Goal: Task Accomplishment & Management: Manage account settings

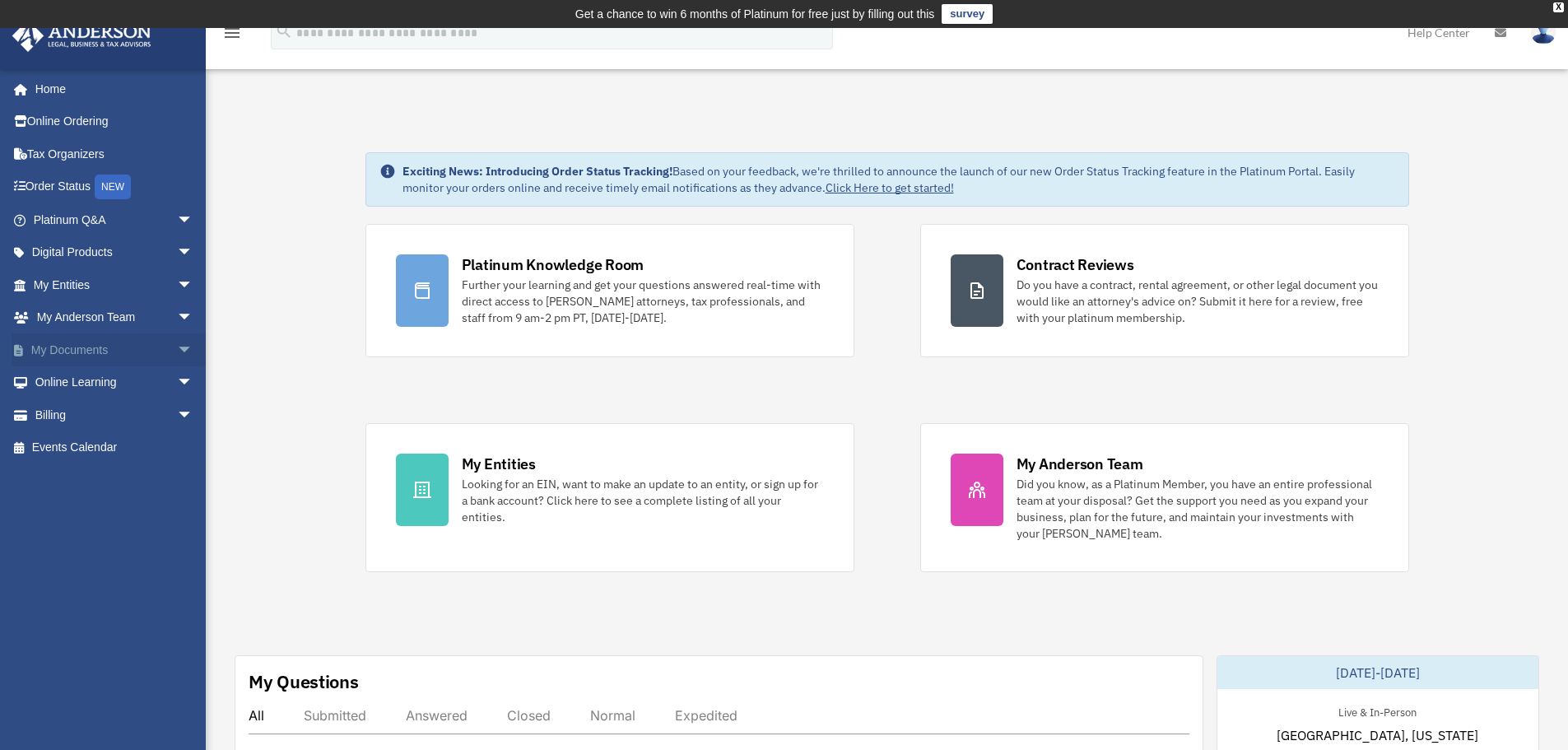
click at [87, 350] on link "My Documents arrow_drop_down" at bounding box center [115, 350] width 207 height 33
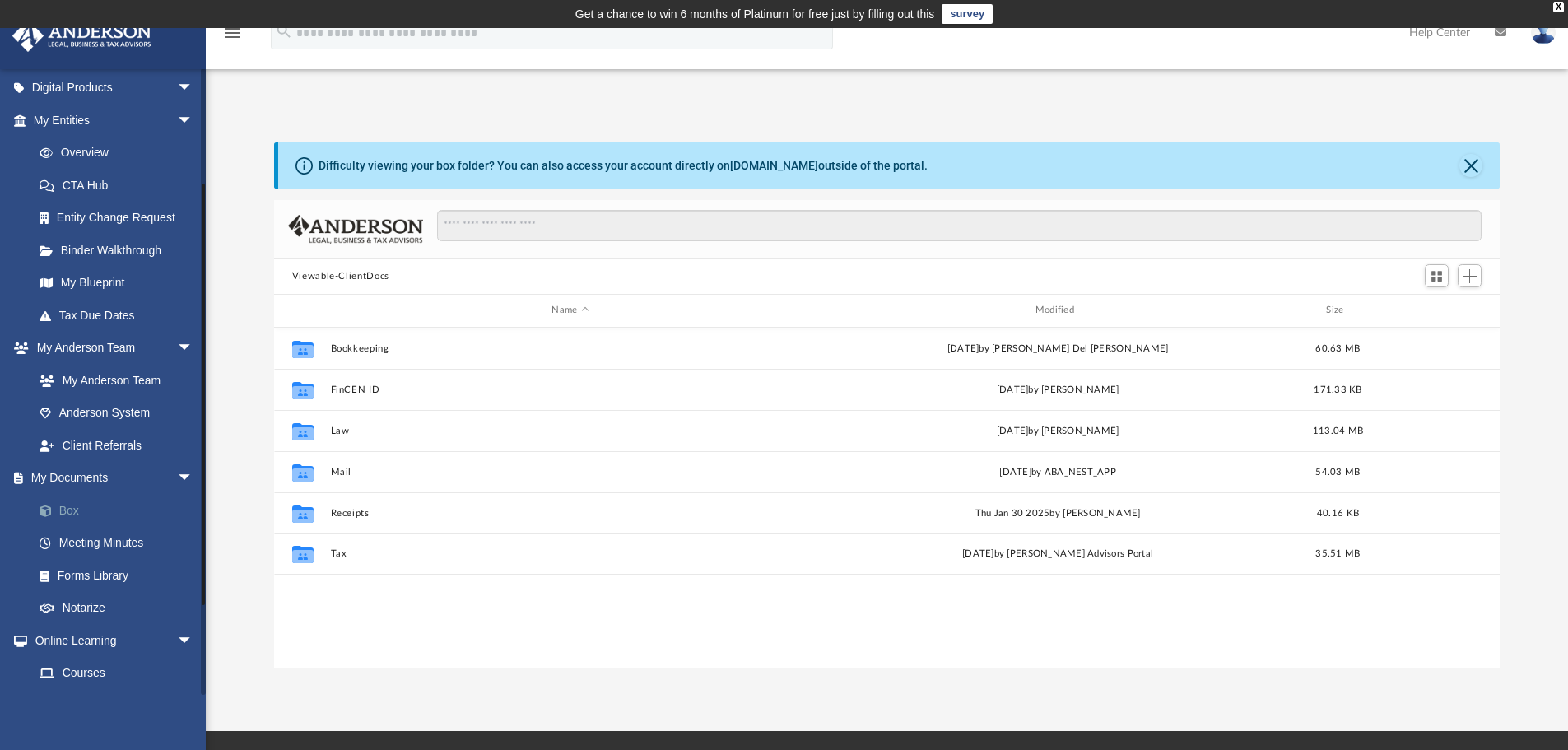
scroll to position [363, 1214]
click at [72, 508] on link "Box" at bounding box center [120, 510] width 195 height 33
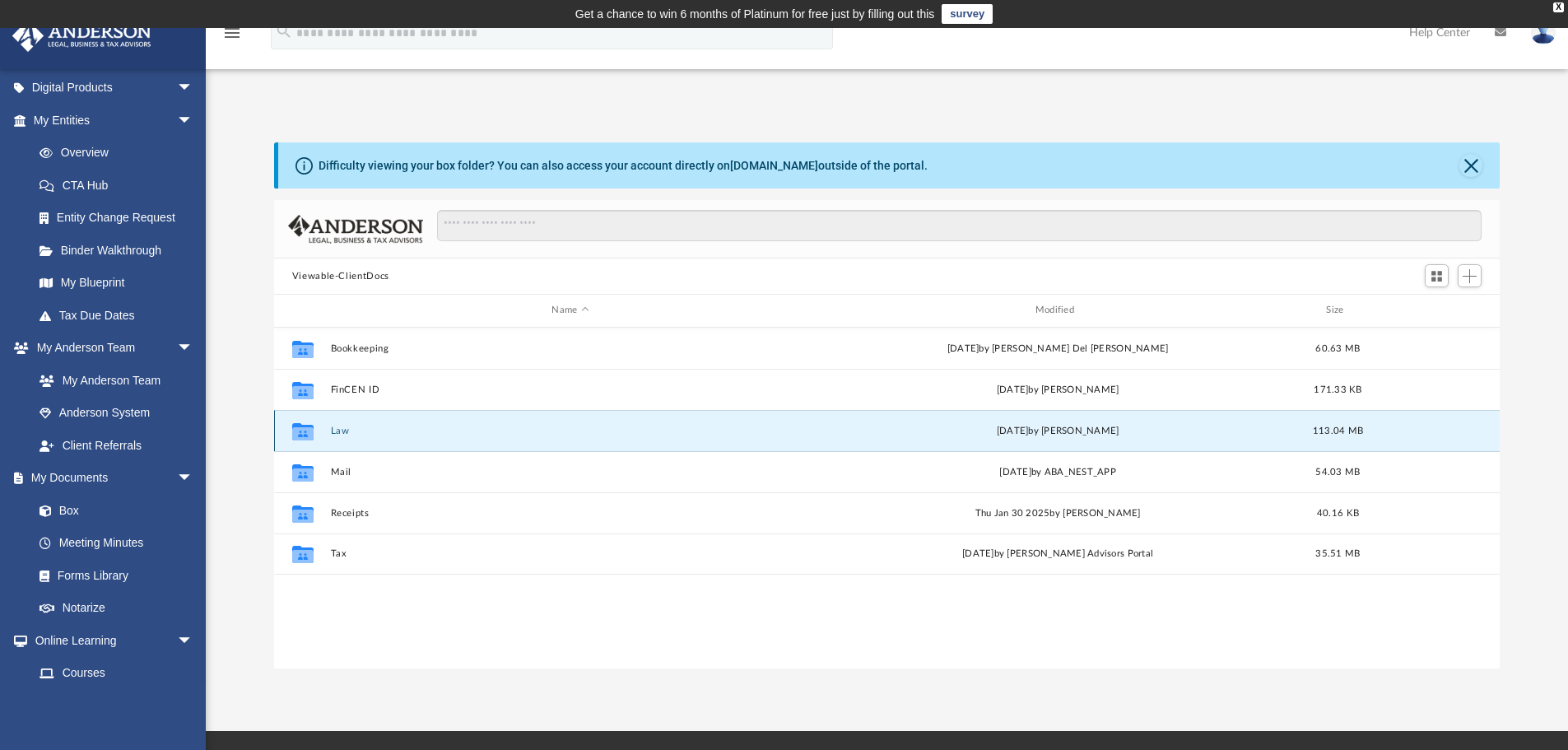
click at [358, 429] on button "Law" at bounding box center [570, 431] width 480 height 11
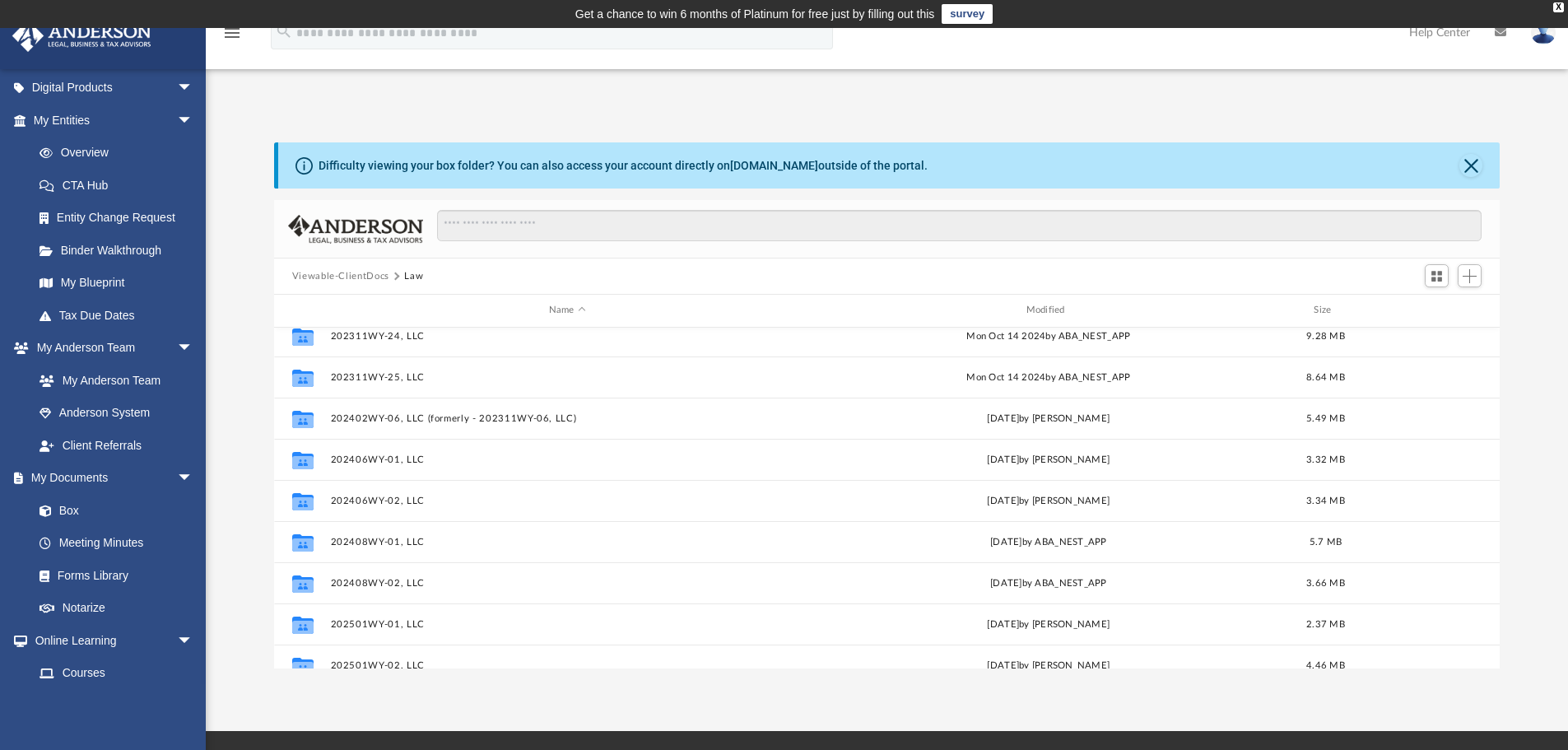
scroll to position [329, 0]
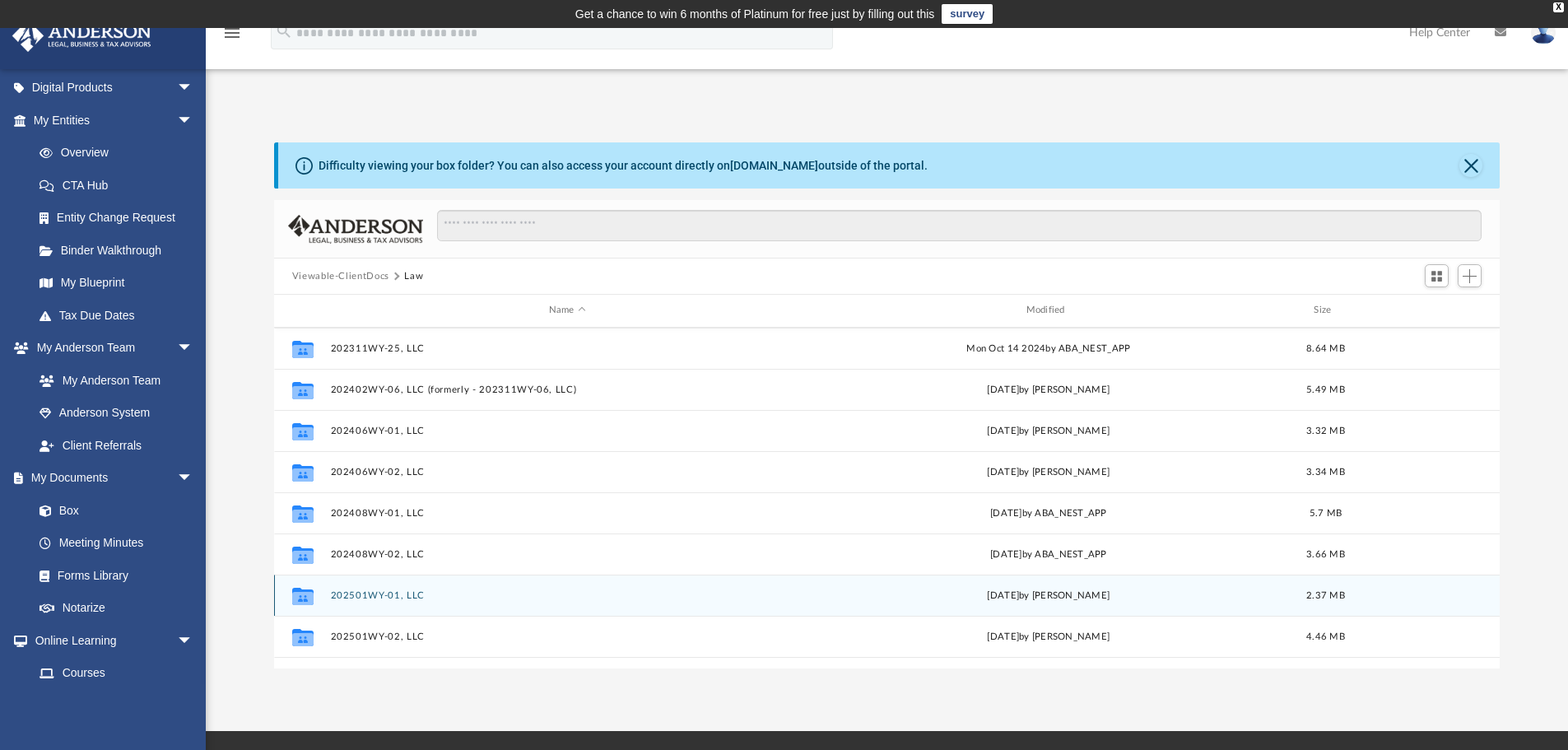
click at [395, 591] on button "202501WY-01, LLC" at bounding box center [567, 595] width 474 height 11
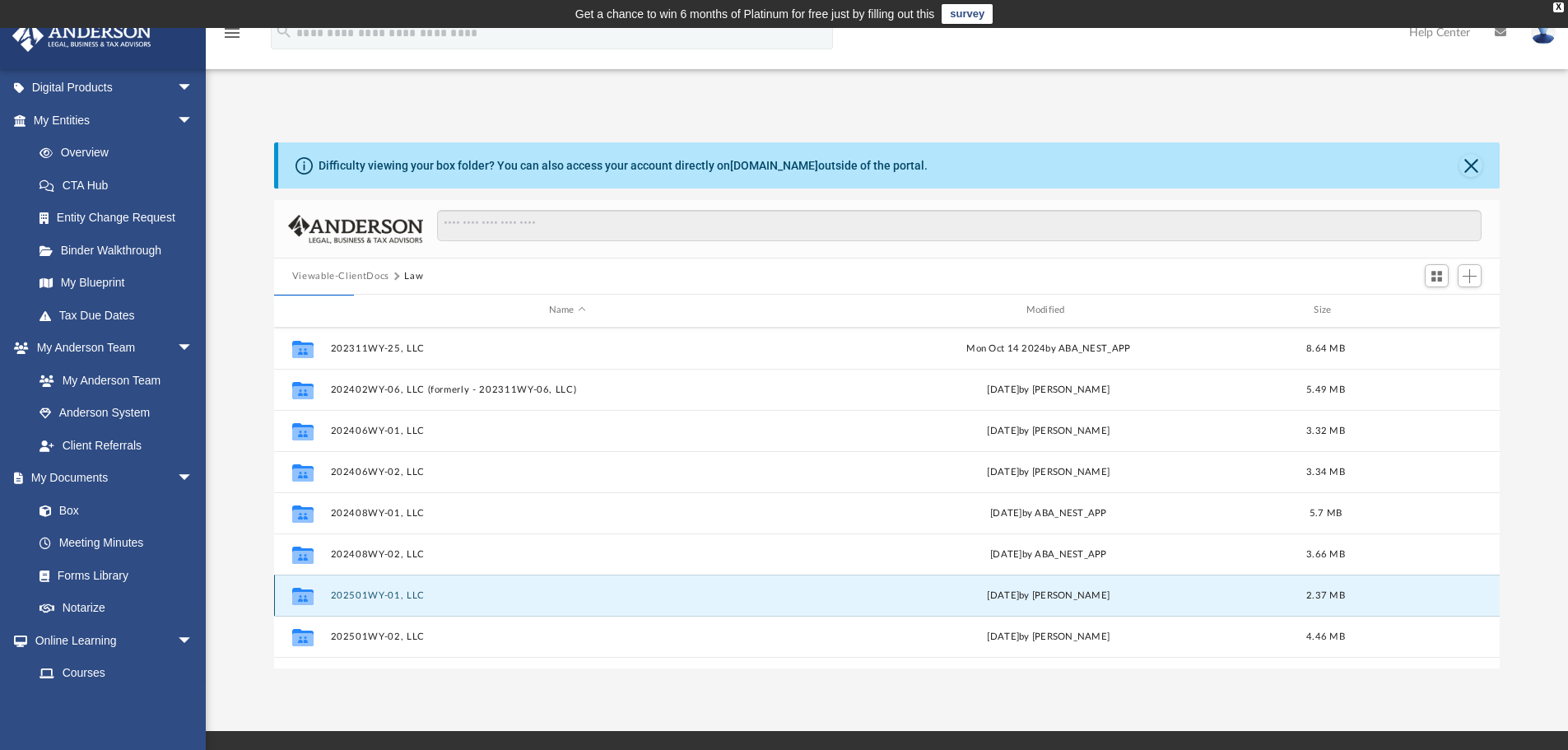
scroll to position [0, 0]
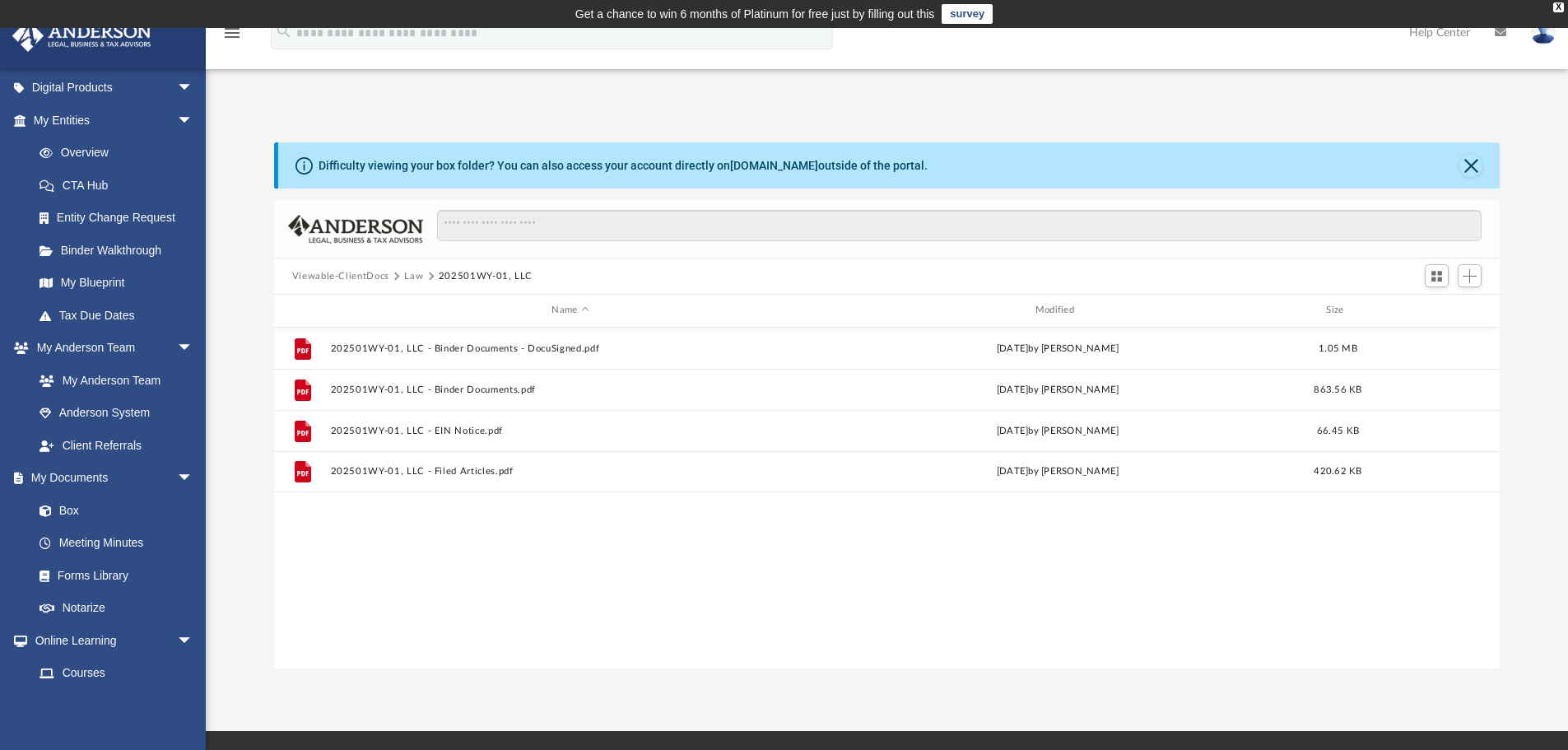
click at [406, 271] on button "Law" at bounding box center [414, 276] width 19 height 14
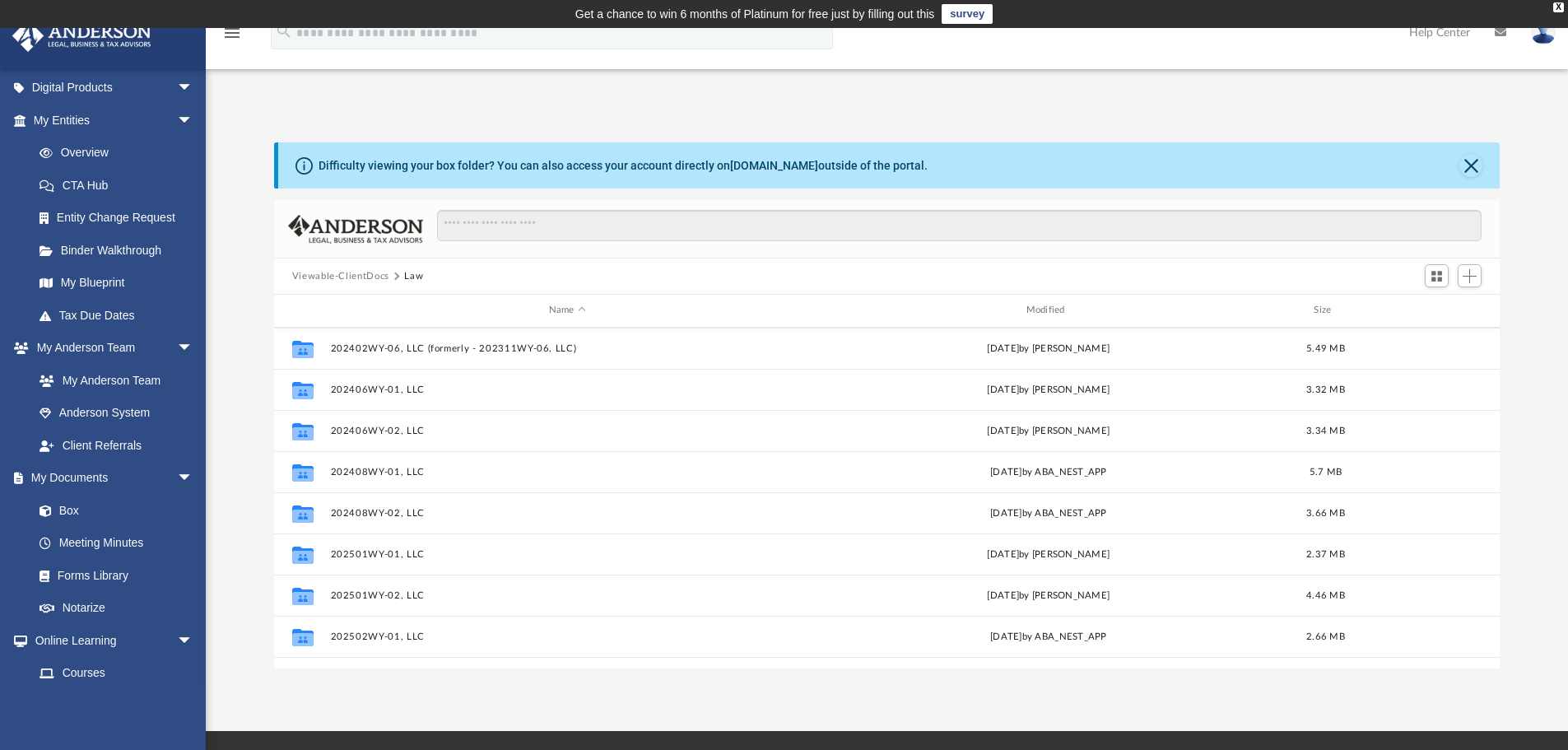
scroll to position [412, 0]
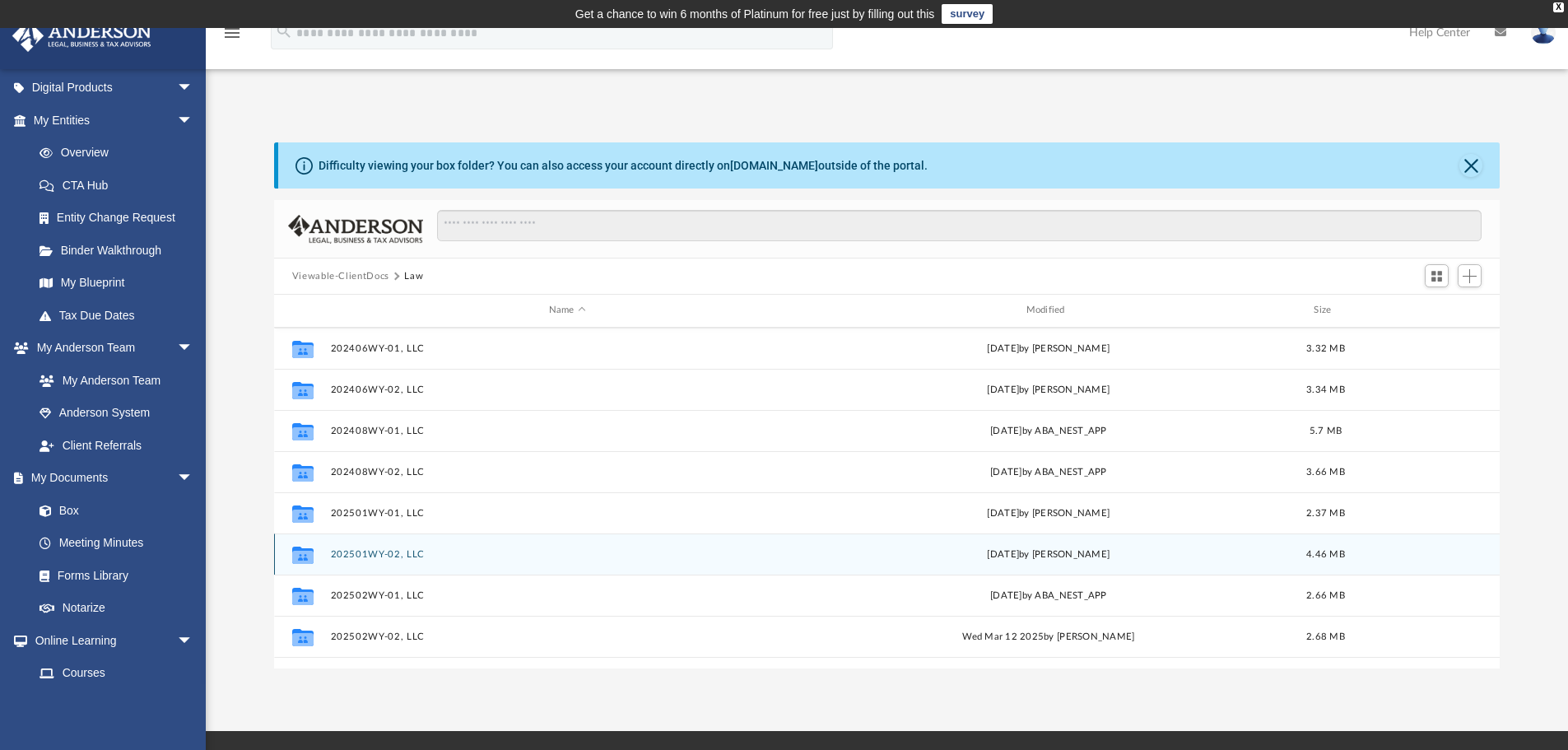
click at [374, 556] on button "202501WY-02, LLC" at bounding box center [567, 554] width 474 height 11
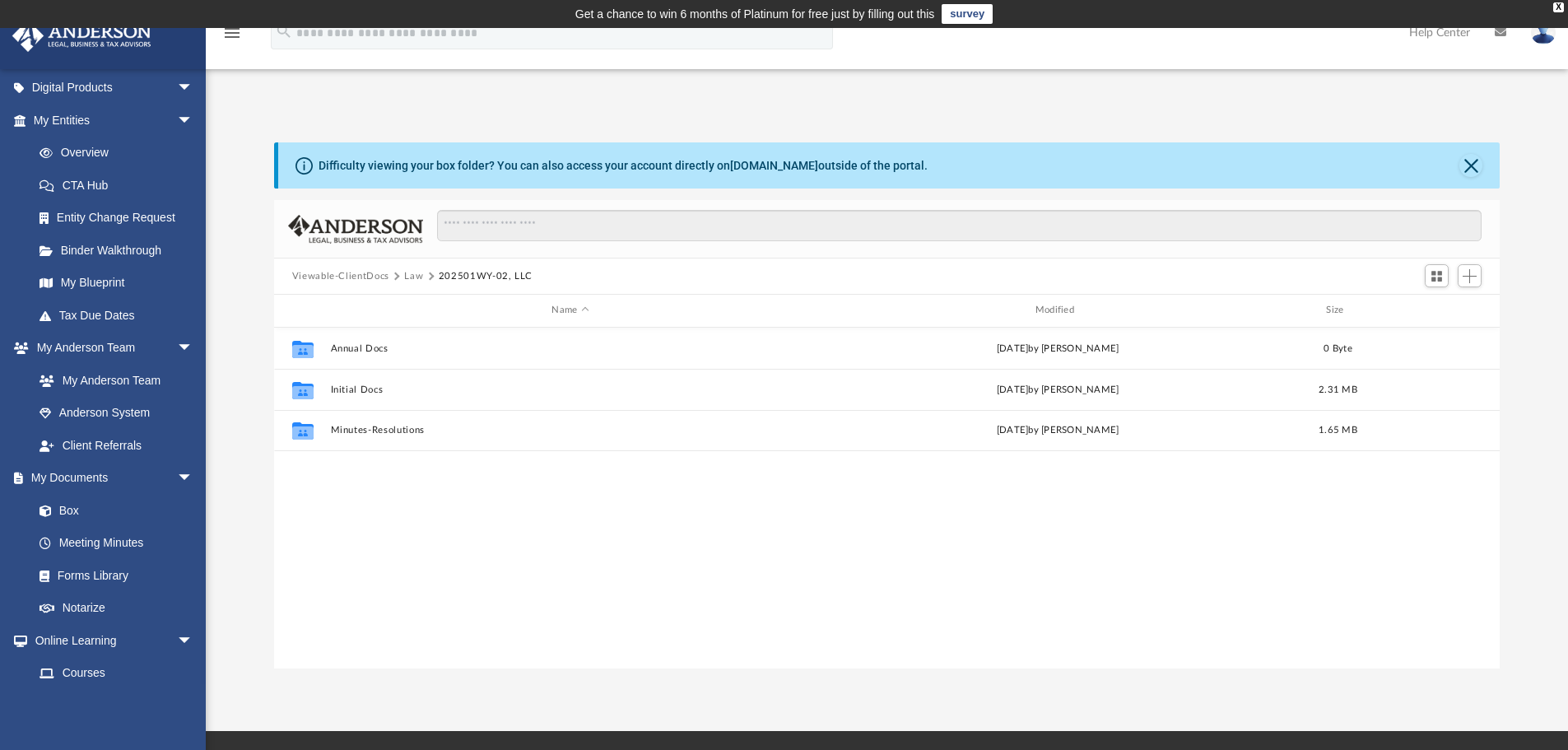
scroll to position [0, 0]
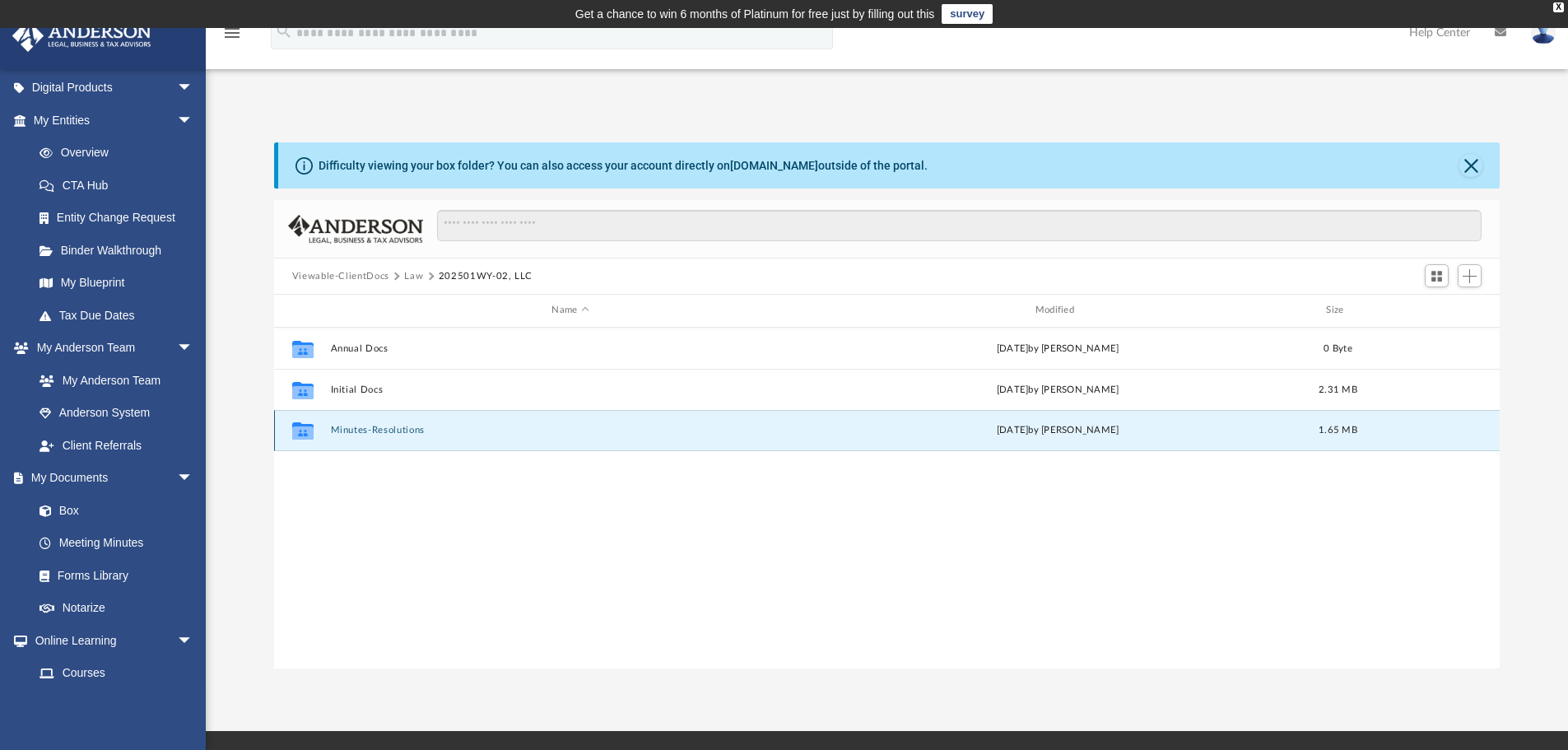
click at [386, 435] on button "Minutes-Resolutions" at bounding box center [570, 430] width 480 height 11
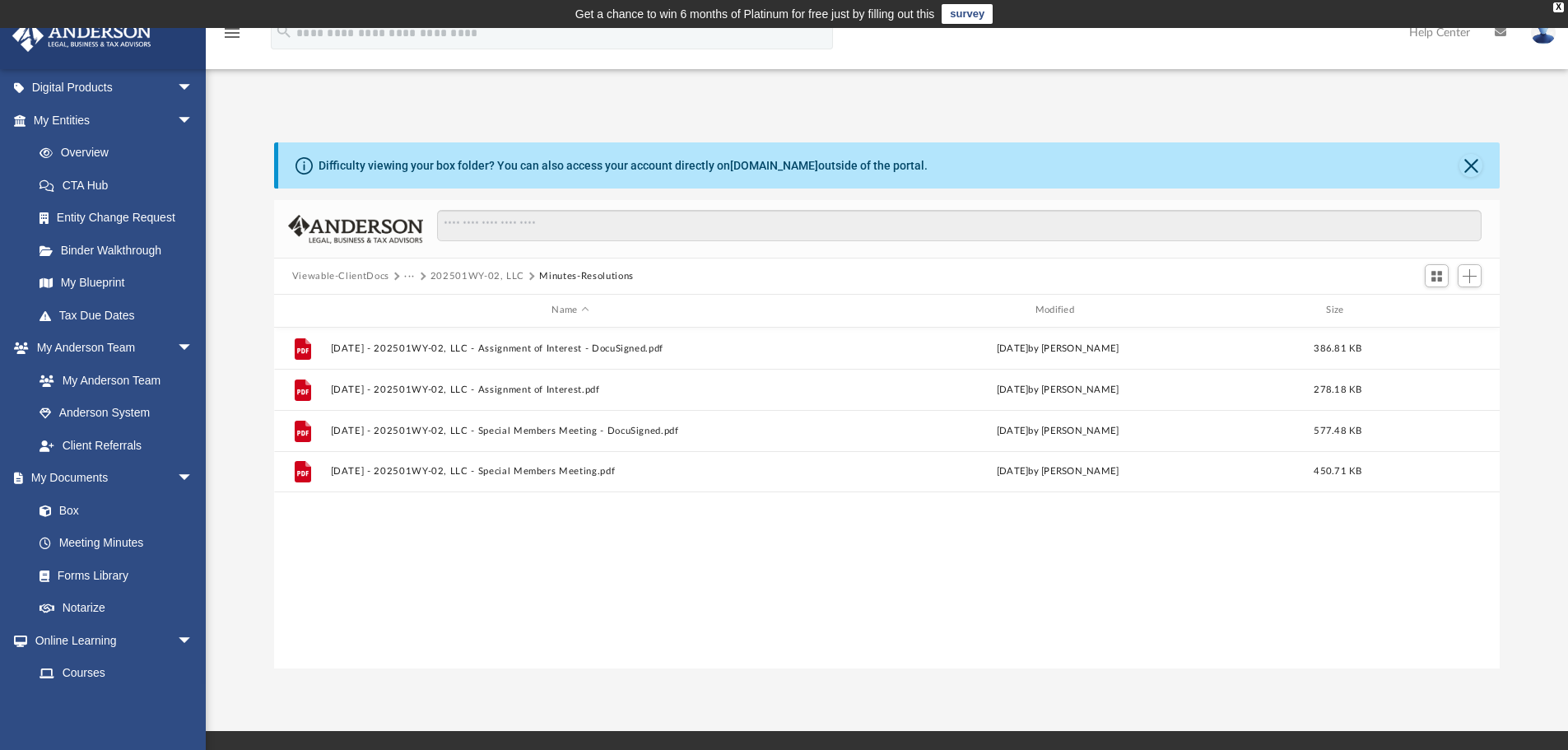
click at [461, 272] on button "202501WY-02, LLC" at bounding box center [478, 276] width 94 height 14
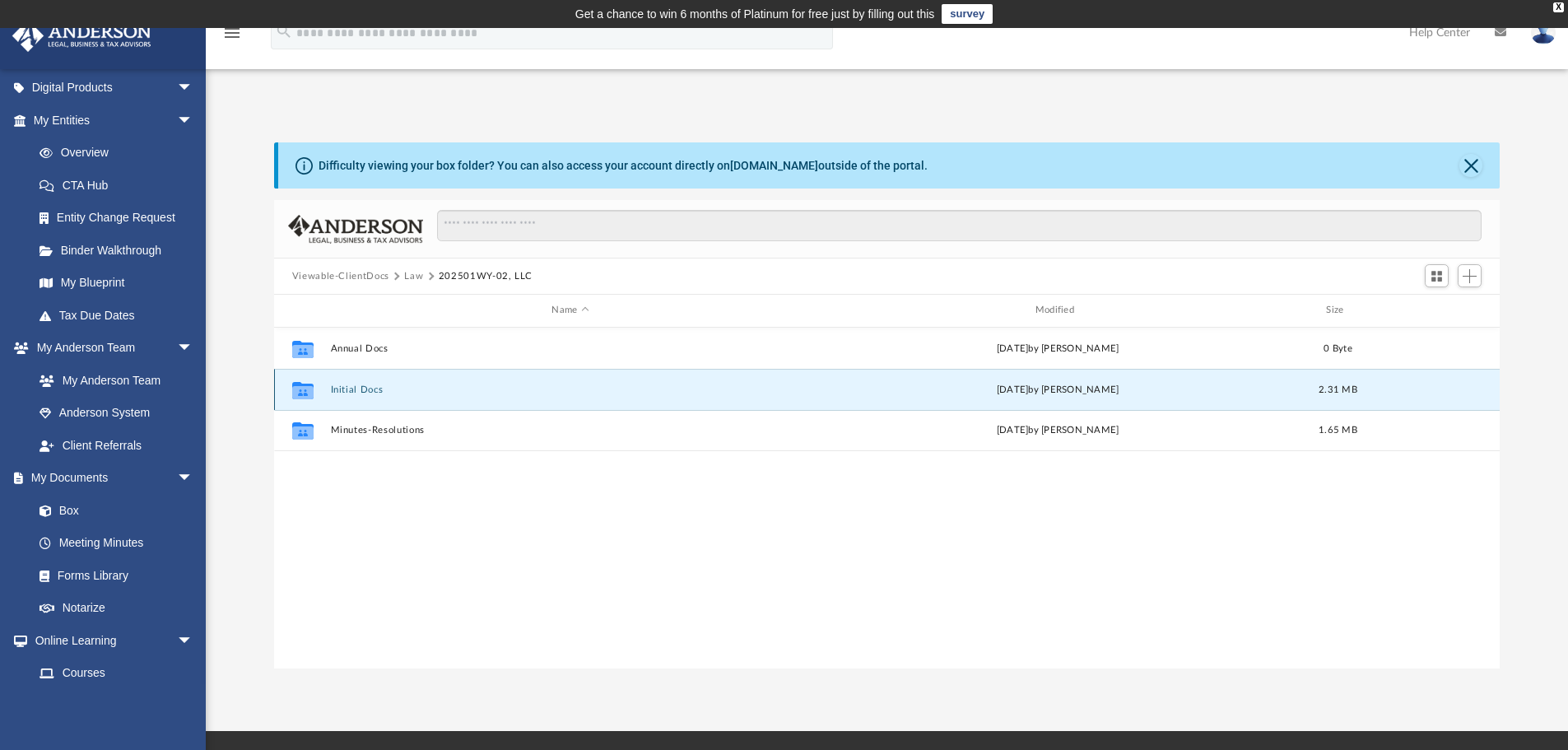
click at [357, 391] on button "Initial Docs" at bounding box center [570, 390] width 480 height 11
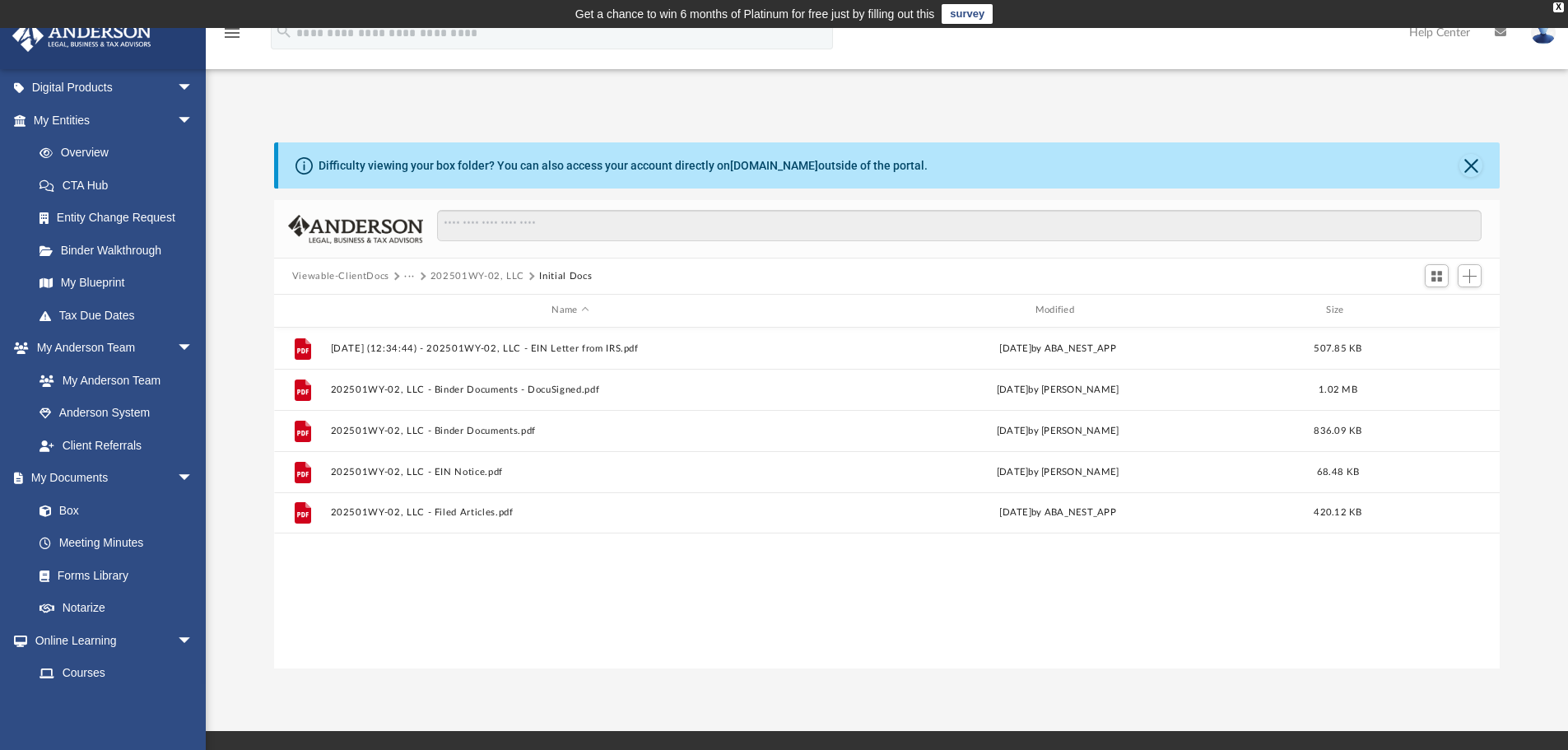
click at [1542, 43] on img at bounding box center [1543, 32] width 25 height 24
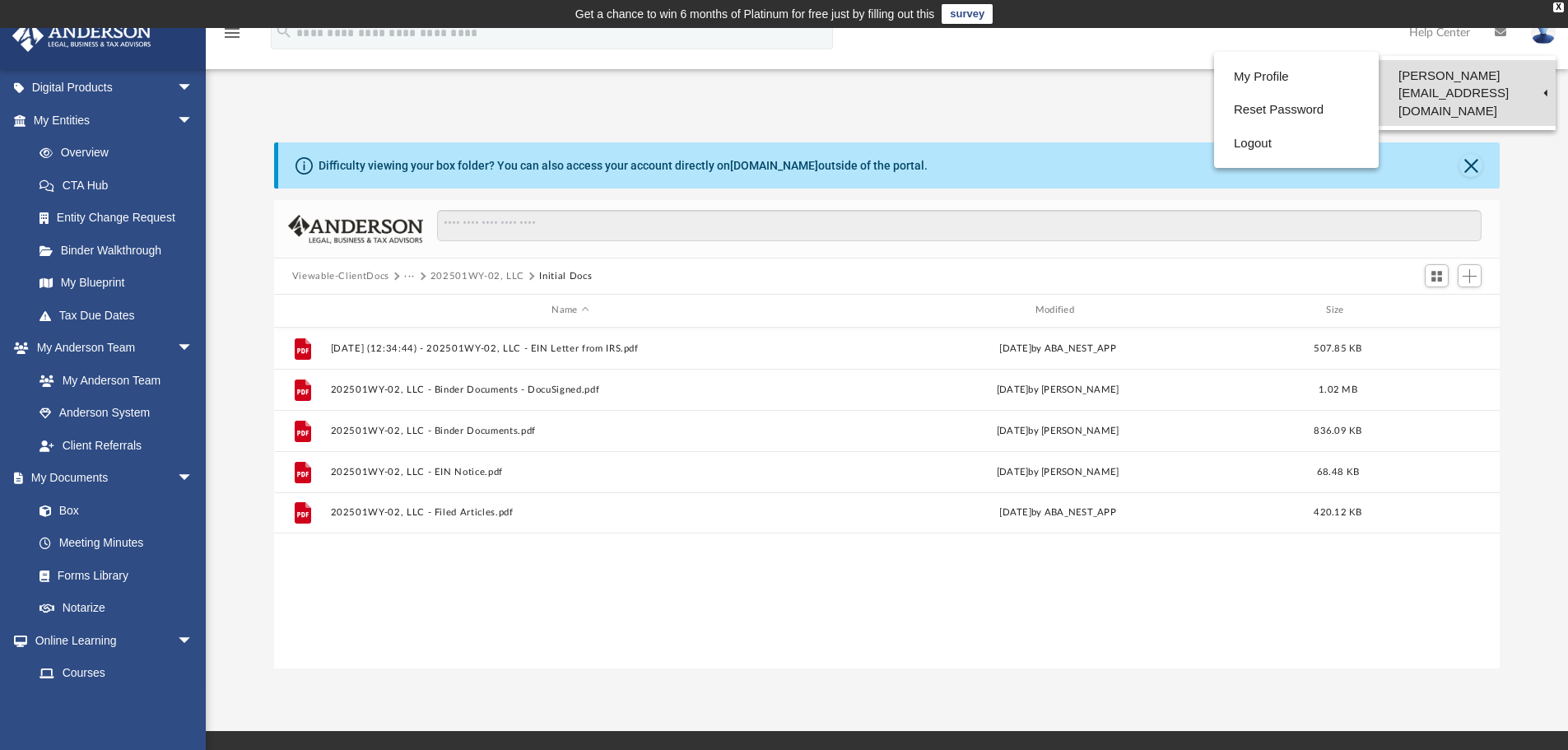
click at [1428, 72] on link "[PERSON_NAME][EMAIL_ADDRESS][DOMAIN_NAME]" at bounding box center [1468, 93] width 177 height 66
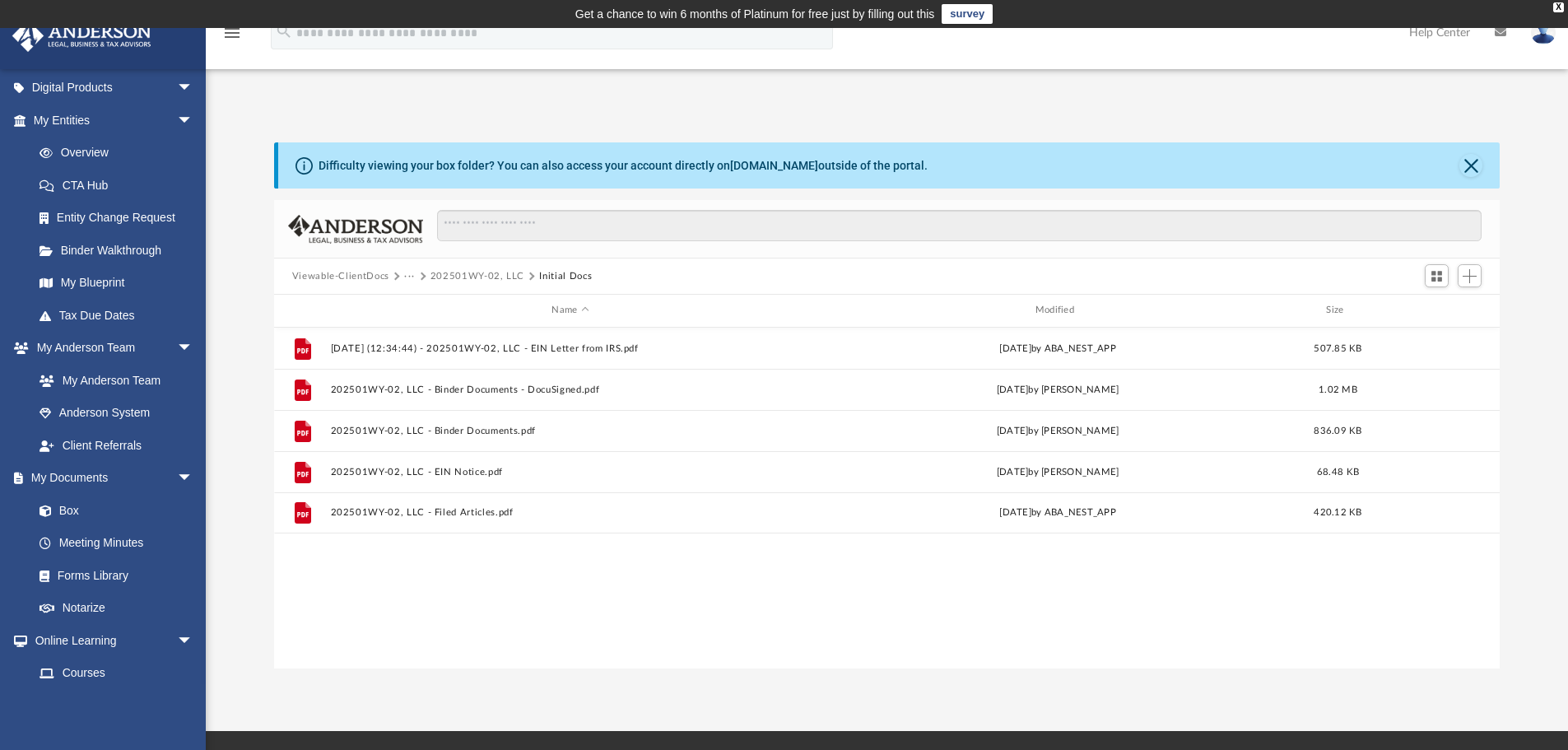
click at [1541, 37] on img at bounding box center [1543, 32] width 25 height 24
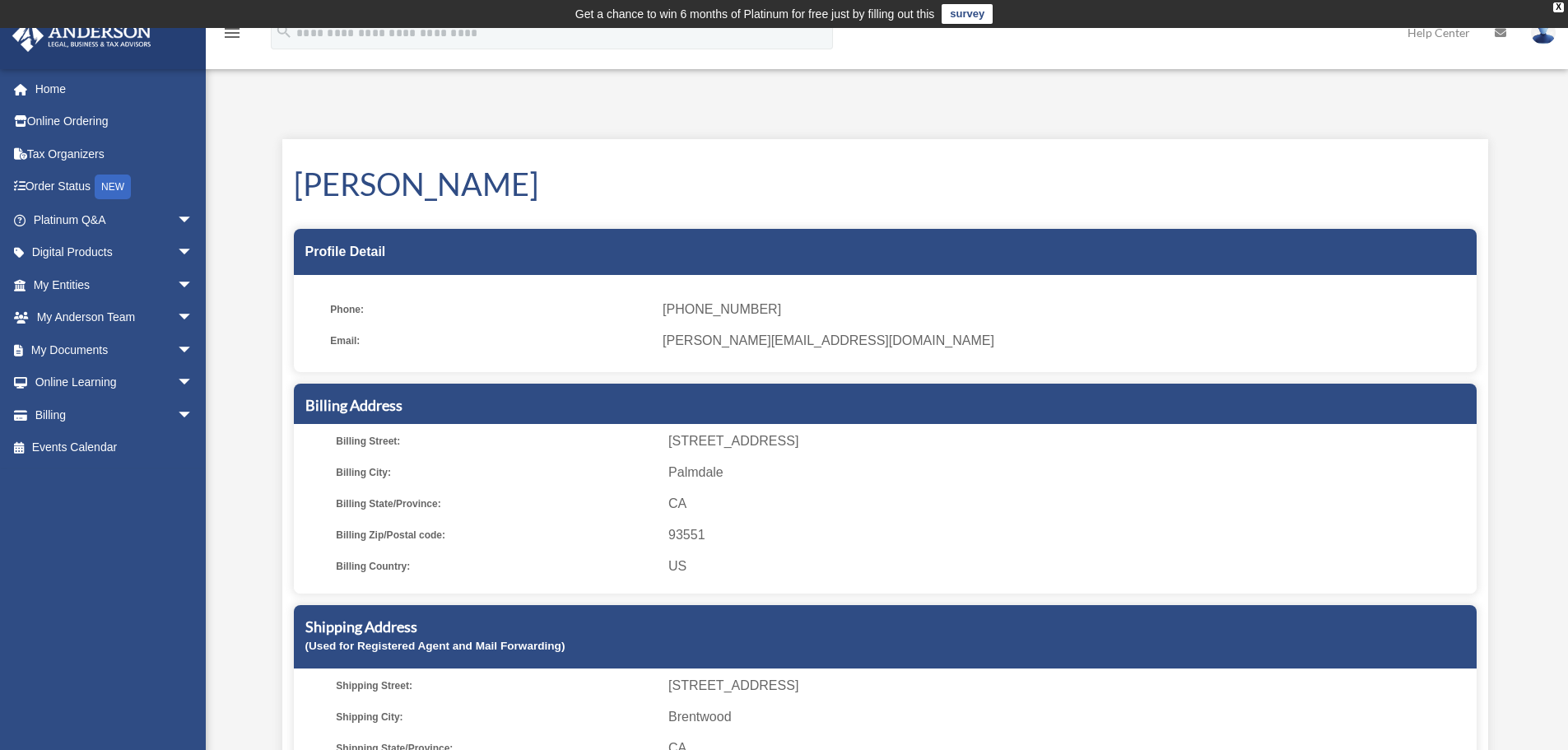
click at [1536, 36] on img at bounding box center [1543, 32] width 25 height 24
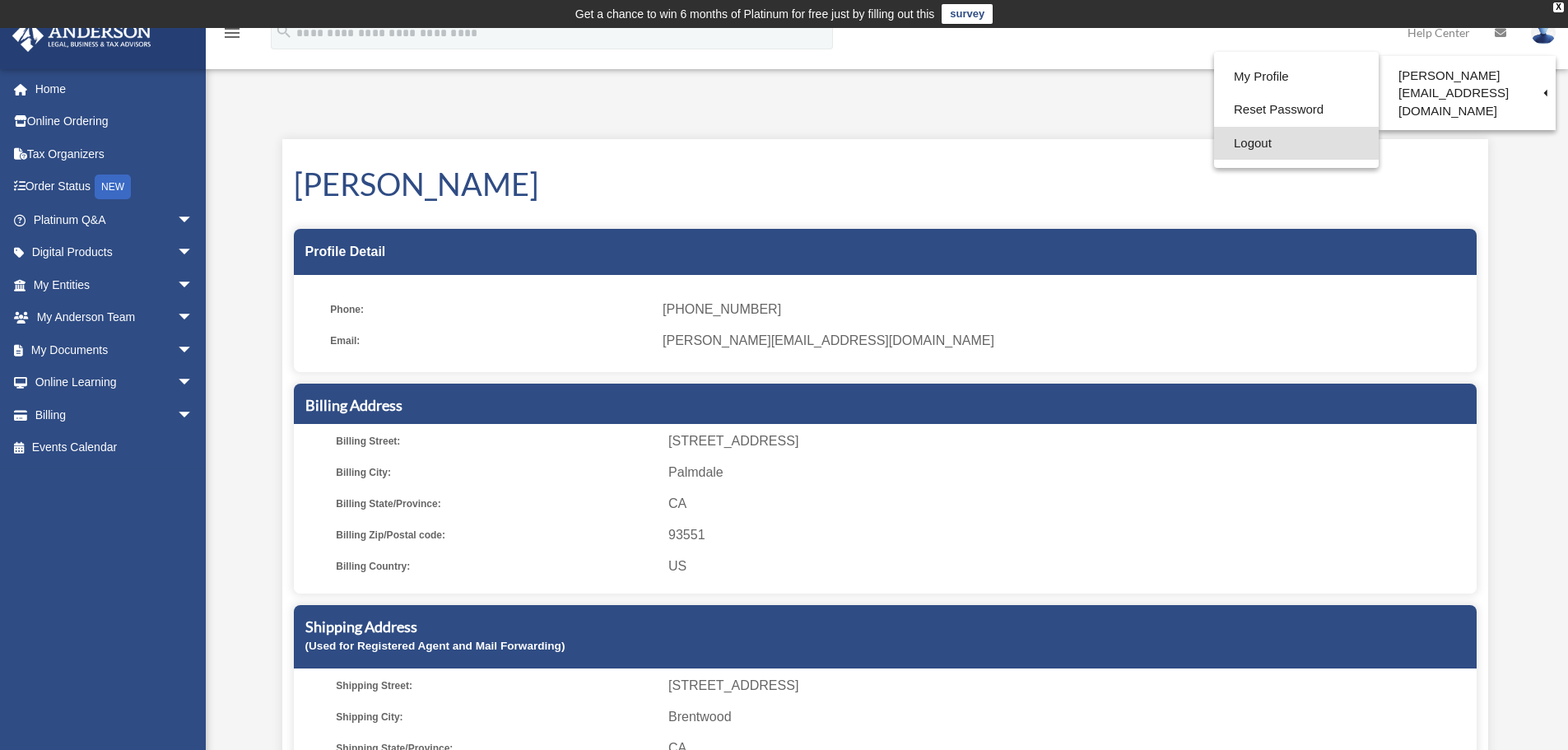
click at [1251, 140] on link "Logout" at bounding box center [1296, 144] width 164 height 34
